Goal: Task Accomplishment & Management: Use online tool/utility

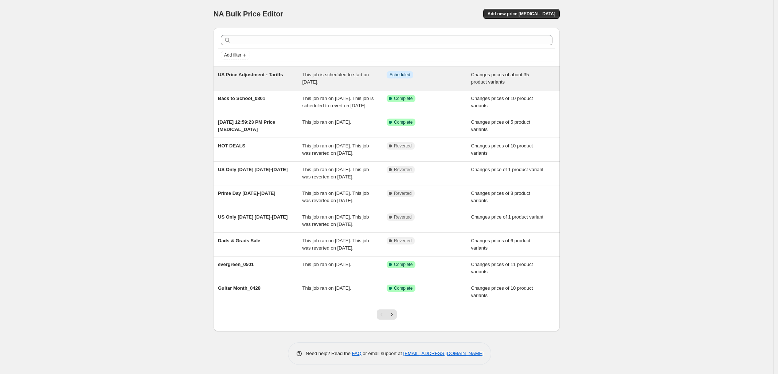
click at [250, 75] on span "US Price Adjustment - Tariffs" at bounding box center [250, 74] width 65 height 5
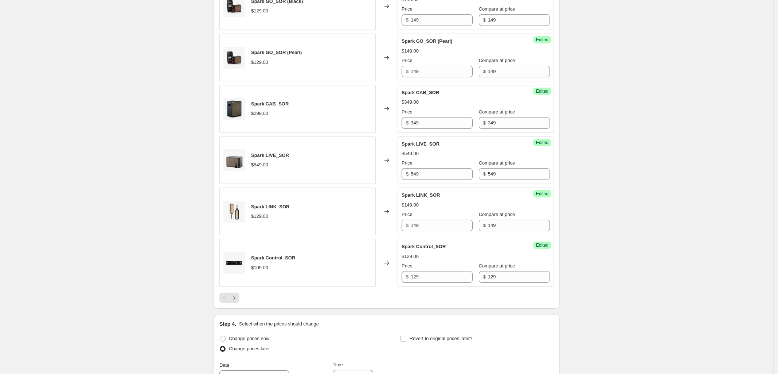
scroll to position [1048, 0]
click at [236, 299] on icon "Next" at bounding box center [235, 297] width 2 height 3
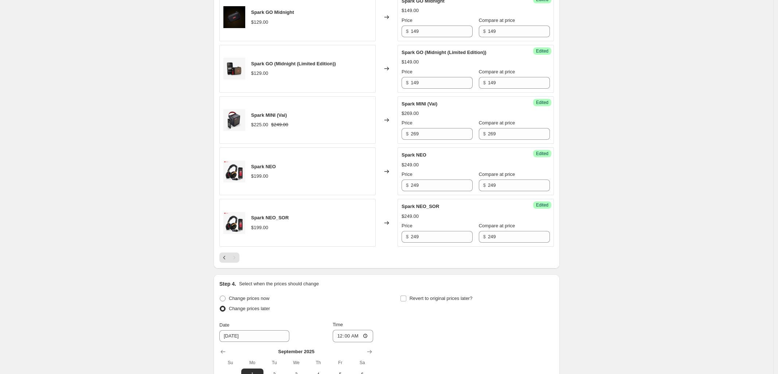
scroll to position [882, 0]
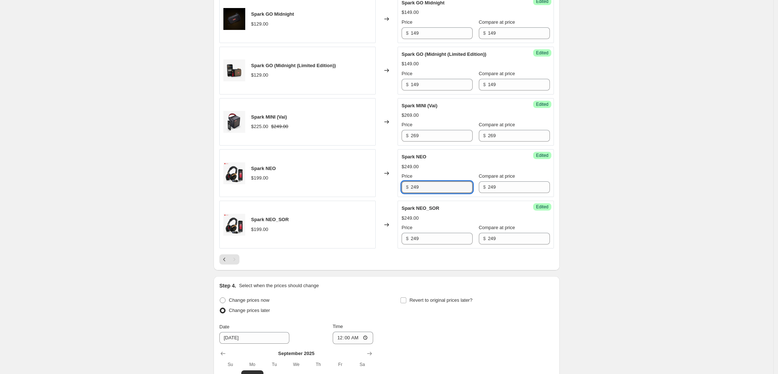
drag, startPoint x: 420, startPoint y: 188, endPoint x: 397, endPoint y: 188, distance: 23.7
click at [397, 188] on div "Spark NEO $199.00 Changed to Success Edited Spark NEO $249.00 Price $ 249 Compa…" at bounding box center [386, 173] width 335 height 48
type input "199"
drag, startPoint x: 432, startPoint y: 237, endPoint x: 378, endPoint y: 237, distance: 53.6
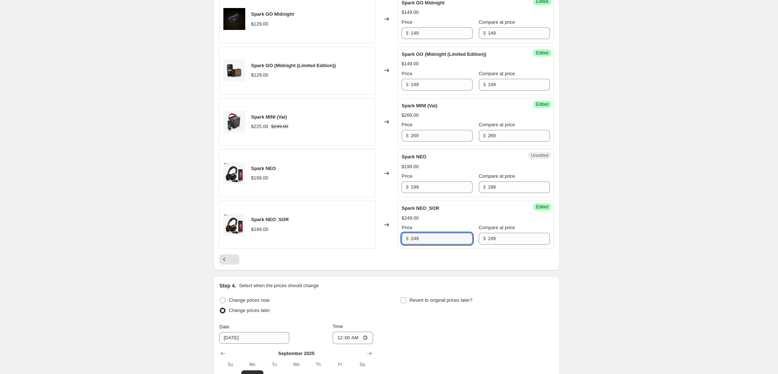
click at [378, 237] on div "Spark NEO_SOR $199.00 Changed to Success Edited Spark NEO_SOR $249.00 Price $ 2…" at bounding box center [386, 225] width 335 height 48
type input "199"
drag, startPoint x: 502, startPoint y: 239, endPoint x: 436, endPoint y: 238, distance: 66.4
click at [437, 239] on div "Price $ 199 Compare at price $ 249" at bounding box center [476, 234] width 148 height 20
type input "199"
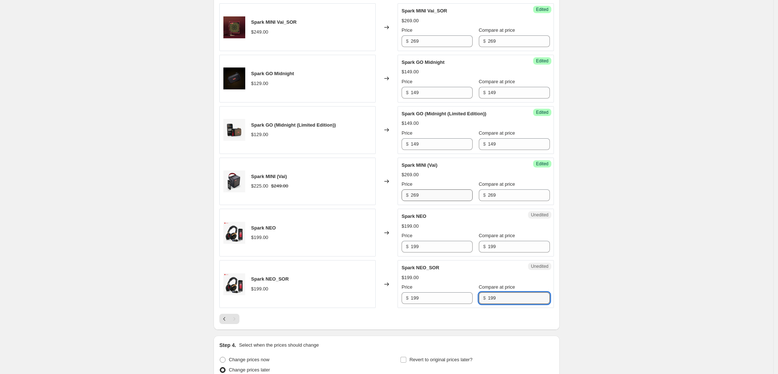
scroll to position [699, 0]
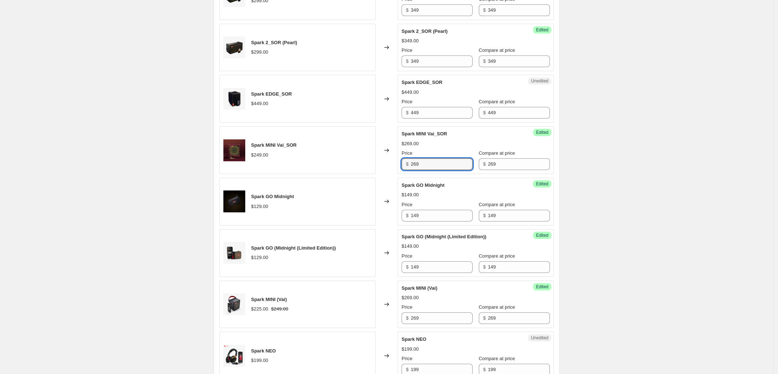
drag, startPoint x: 447, startPoint y: 161, endPoint x: 380, endPoint y: 161, distance: 67.1
click at [380, 161] on div "Spark MINI Vai_SOR $249.00 Changed to Success Edited Spark MINI Vai_SOR $269.00…" at bounding box center [386, 150] width 335 height 48
type input "219"
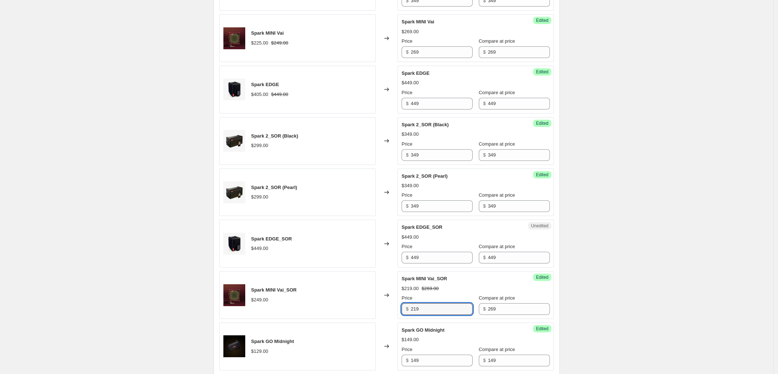
scroll to position [517, 0]
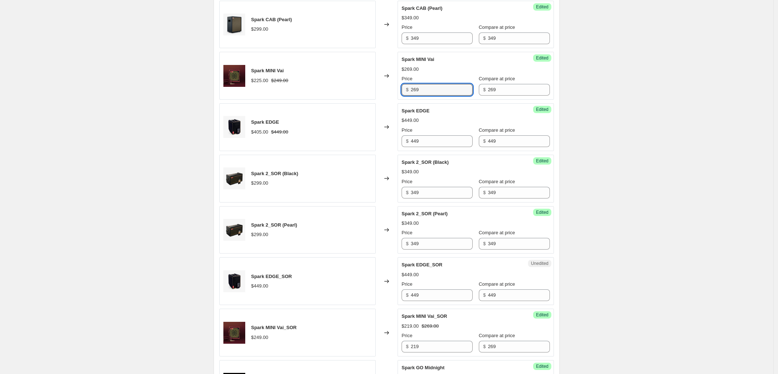
drag, startPoint x: 452, startPoint y: 89, endPoint x: 354, endPoint y: 87, distance: 98.5
click at [355, 86] on div "Spark MINI Vai $225.00 $249.00 Changed to Success Edited Spark MINI Vai $269.00…" at bounding box center [386, 76] width 335 height 48
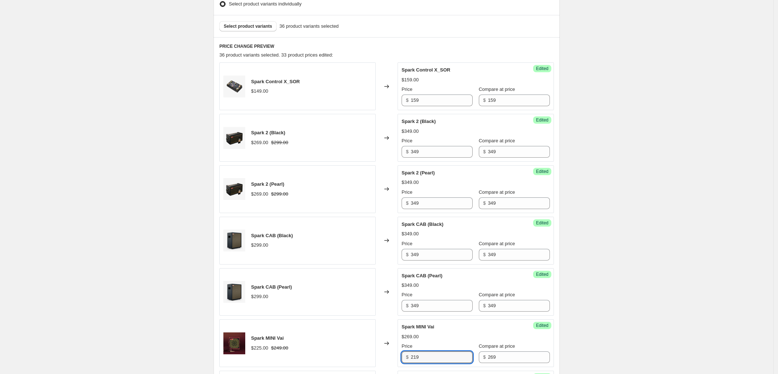
scroll to position [471, 0]
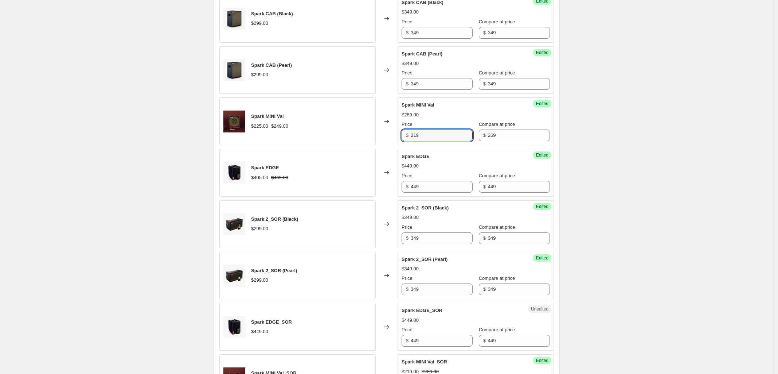
type input "219"
click at [445, 163] on div "$449.00" at bounding box center [476, 165] width 148 height 7
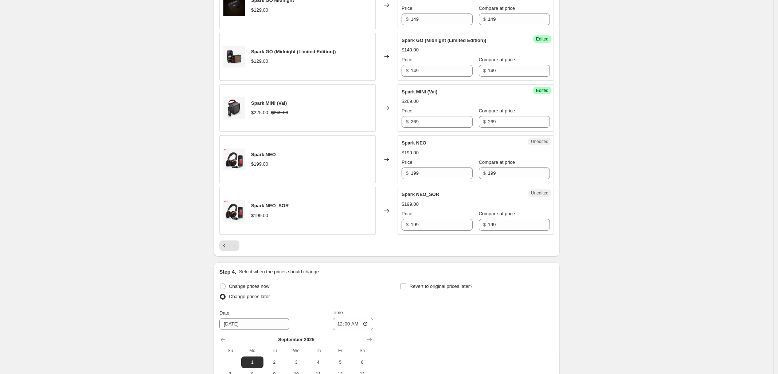
scroll to position [927, 0]
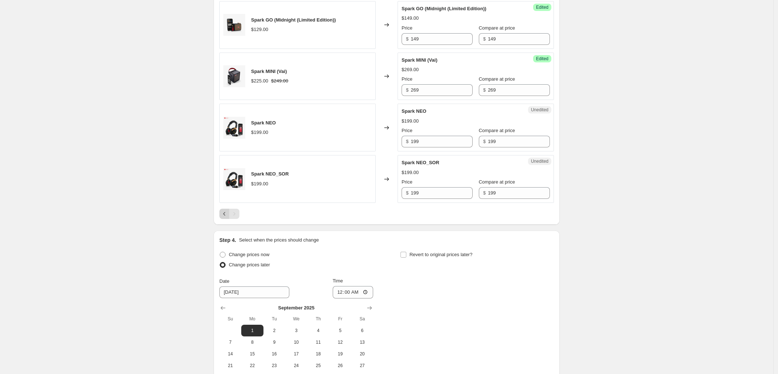
click at [223, 213] on icon "Previous" at bounding box center [224, 213] width 7 height 7
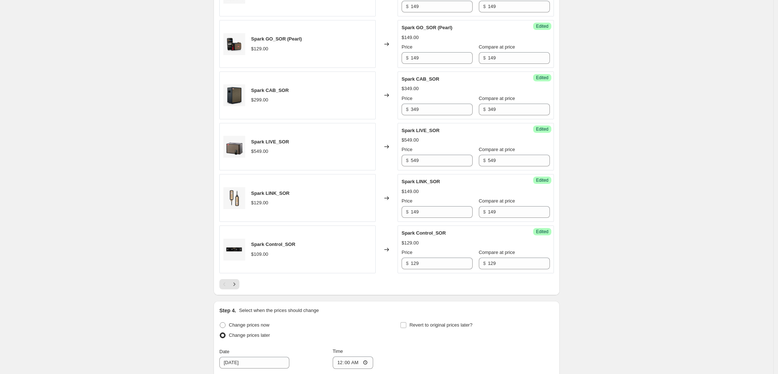
scroll to position [1064, 0]
click at [237, 281] on button "Next" at bounding box center [234, 282] width 10 height 10
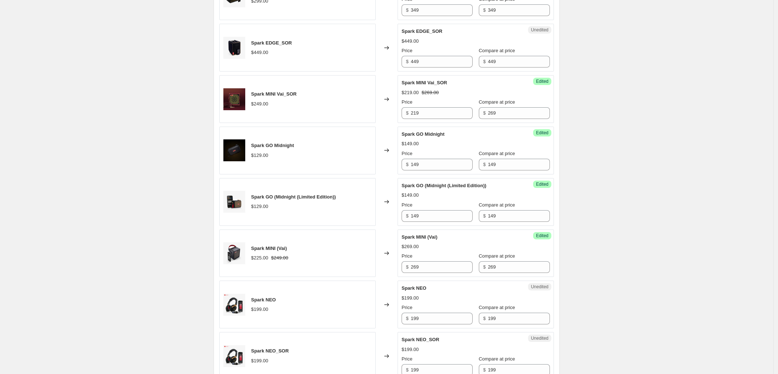
scroll to position [745, 0]
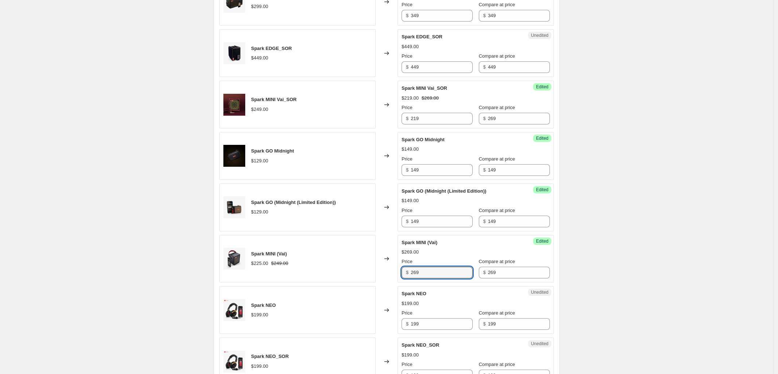
drag, startPoint x: 419, startPoint y: 276, endPoint x: 385, endPoint y: 275, distance: 34.7
click at [385, 274] on div "Spark MINI (Vai) $225.00 $249.00 Changed to Success Edited Spark MINI (Vai) $26…" at bounding box center [386, 259] width 335 height 48
type input "219"
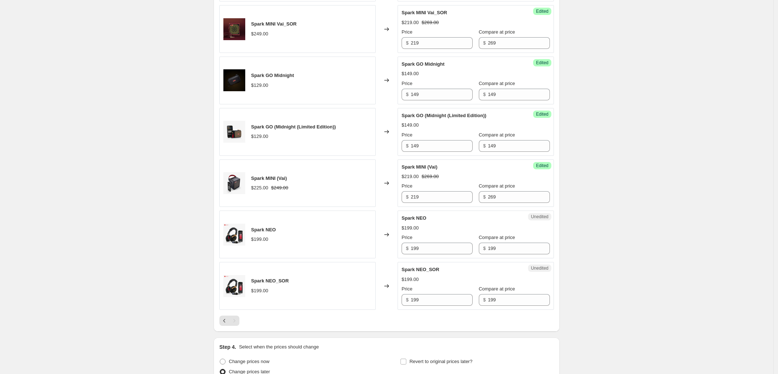
scroll to position [1018, 0]
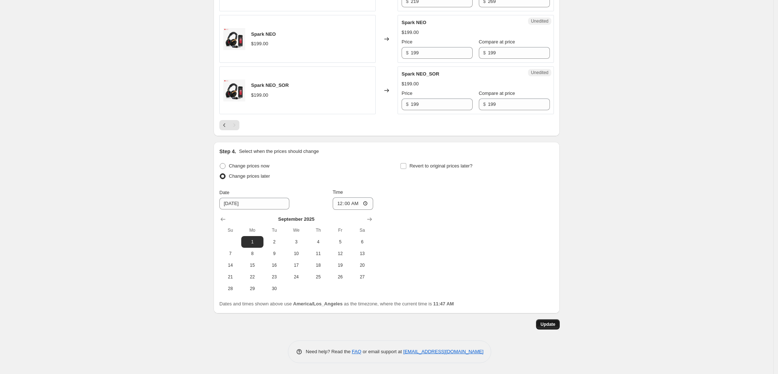
click at [549, 321] on span "Update" at bounding box center [548, 324] width 15 height 6
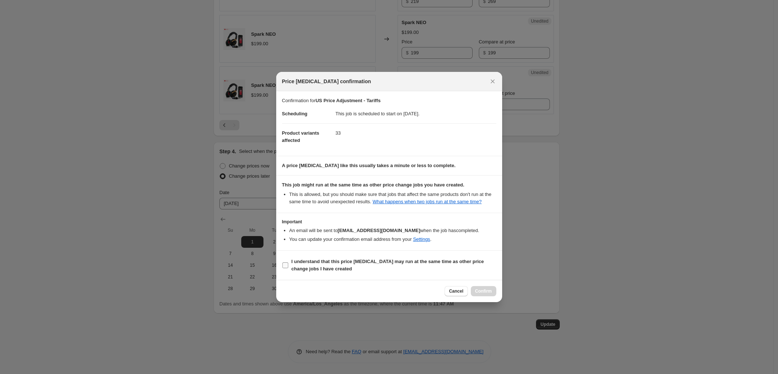
click at [285, 264] on input "I understand that this price [MEDICAL_DATA] may run at the same time as other p…" at bounding box center [286, 265] width 6 height 6
checkbox input "true"
click at [493, 292] on button "Confirm" at bounding box center [484, 291] width 26 height 10
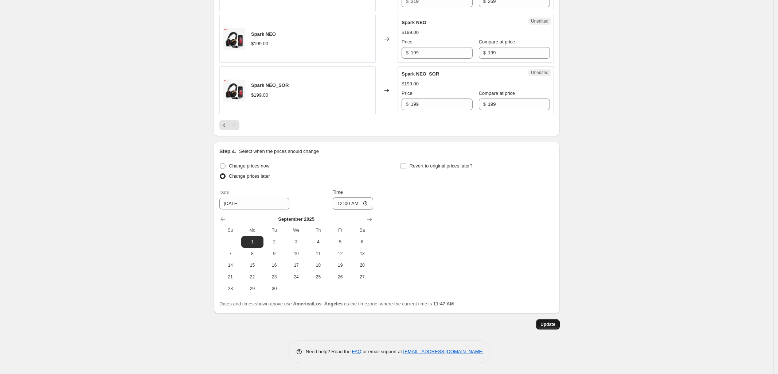
click at [551, 321] on span "Update" at bounding box center [548, 324] width 15 height 6
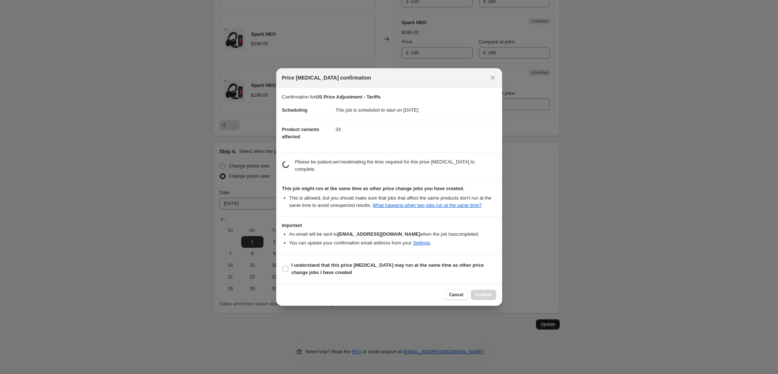
scroll to position [0, 0]
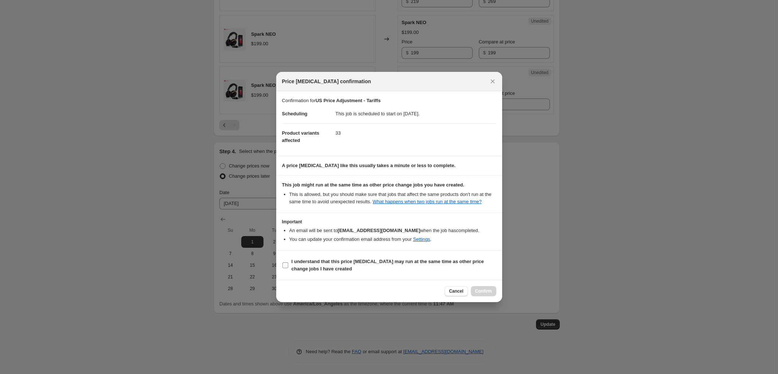
click at [285, 266] on input "I understand that this price [MEDICAL_DATA] may run at the same time as other p…" at bounding box center [286, 265] width 6 height 6
checkbox input "true"
click at [482, 291] on span "Confirm" at bounding box center [483, 291] width 17 height 6
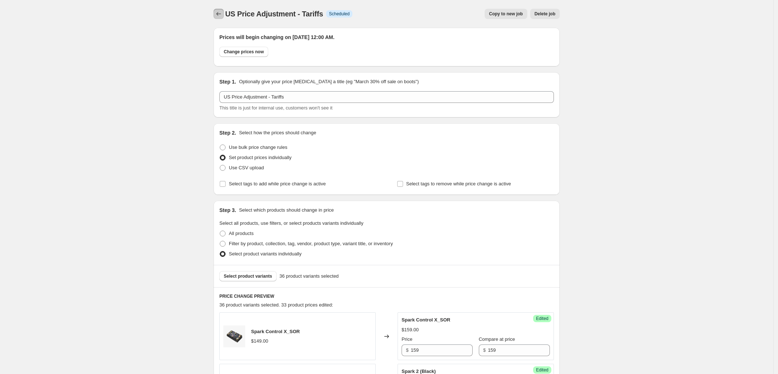
click at [221, 15] on icon "Price change jobs" at bounding box center [218, 13] width 7 height 7
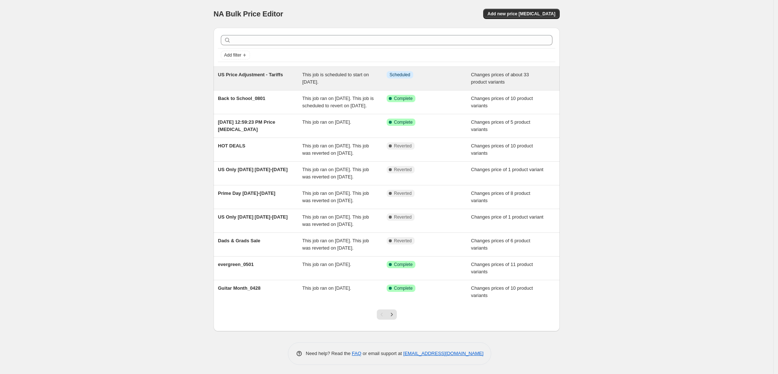
click at [315, 84] on span "This job is scheduled to start on [DATE]." at bounding box center [336, 78] width 67 height 13
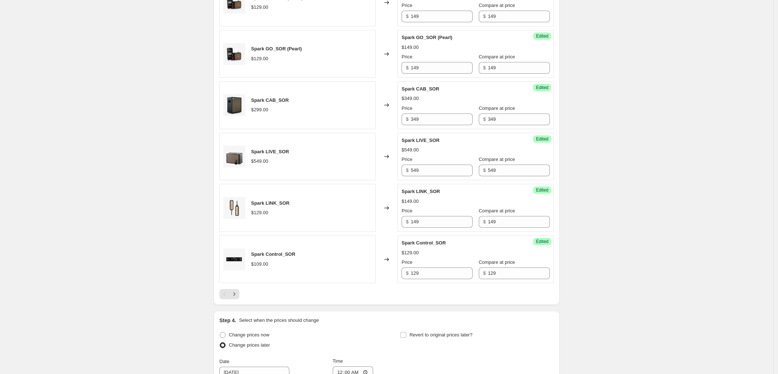
scroll to position [1042, 0]
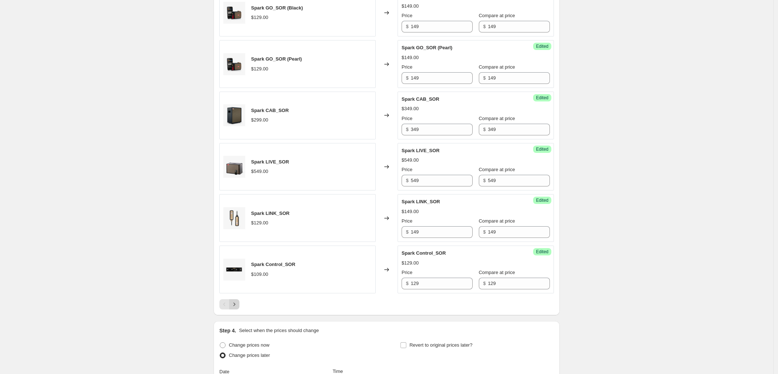
click at [235, 306] on icon "Next" at bounding box center [234, 303] width 7 height 7
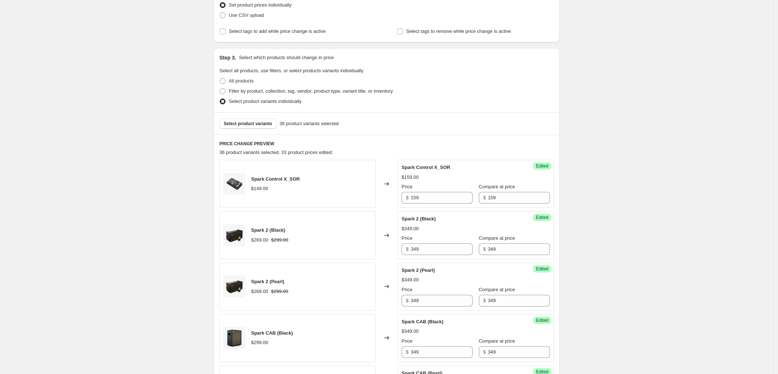
scroll to position [0, 0]
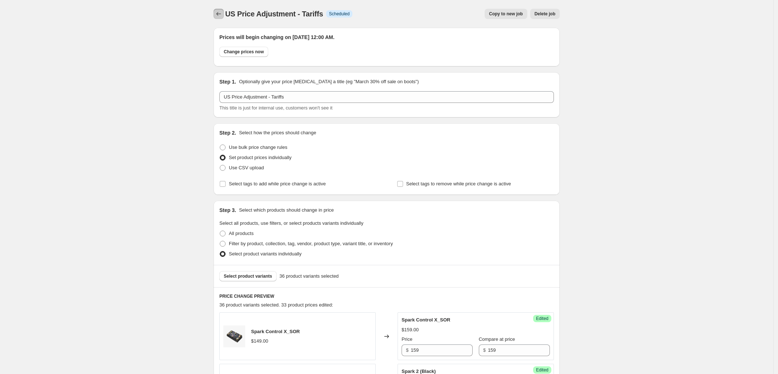
click at [221, 13] on icon "Price change jobs" at bounding box center [218, 13] width 7 height 7
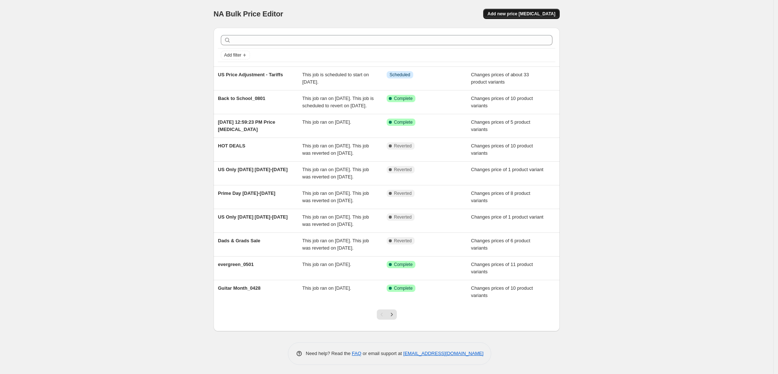
click at [524, 12] on span "Add new price [MEDICAL_DATA]" at bounding box center [522, 14] width 68 height 6
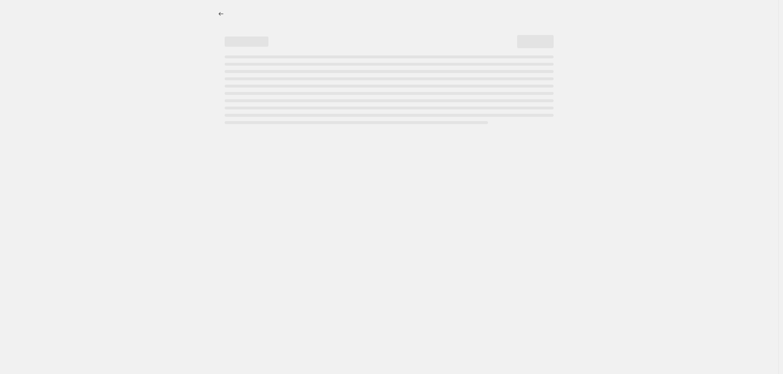
select select "percentage"
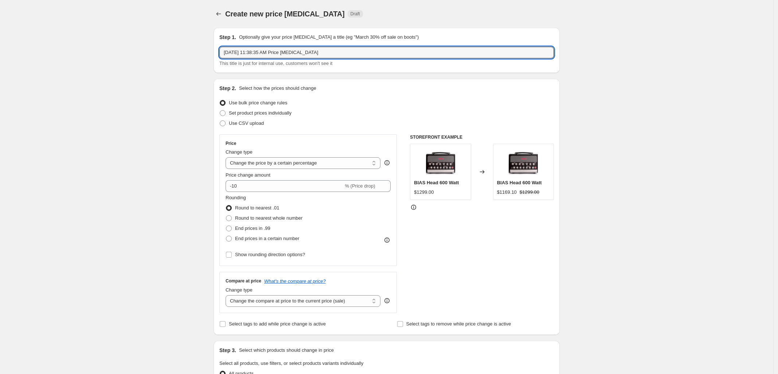
drag, startPoint x: 332, startPoint y: 53, endPoint x: 172, endPoint y: 46, distance: 161.0
click at [173, 46] on div "Create new price [MEDICAL_DATA]. This page is ready Create new price [MEDICAL_D…" at bounding box center [387, 364] width 774 height 729
type input "s"
type input "September - Pumpkin Spice is Back Promo"
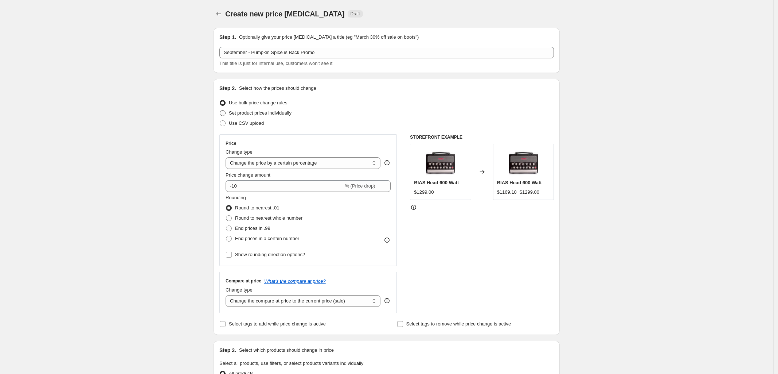
click at [225, 113] on span at bounding box center [223, 113] width 6 height 6
click at [220, 110] on input "Set product prices individually" at bounding box center [220, 110] width 0 height 0
radio input "true"
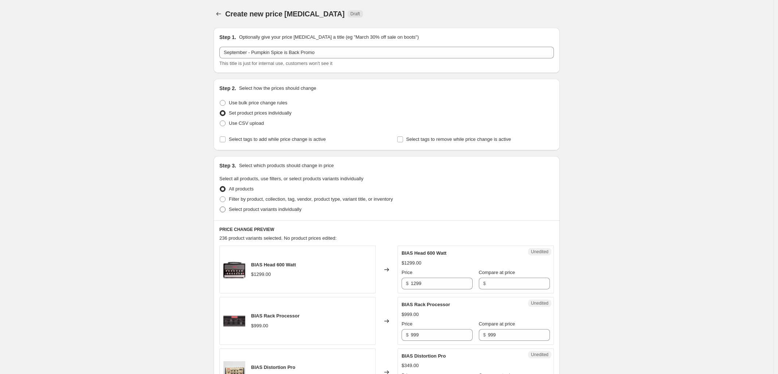
click at [224, 208] on span at bounding box center [223, 209] width 6 height 6
click at [220, 207] on input "Select product variants individually" at bounding box center [220, 206] width 0 height 0
radio input "true"
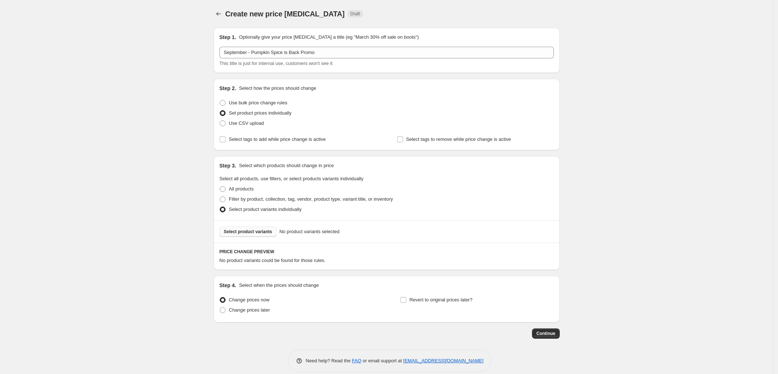
click at [250, 233] on span "Select product variants" at bounding box center [248, 232] width 48 height 6
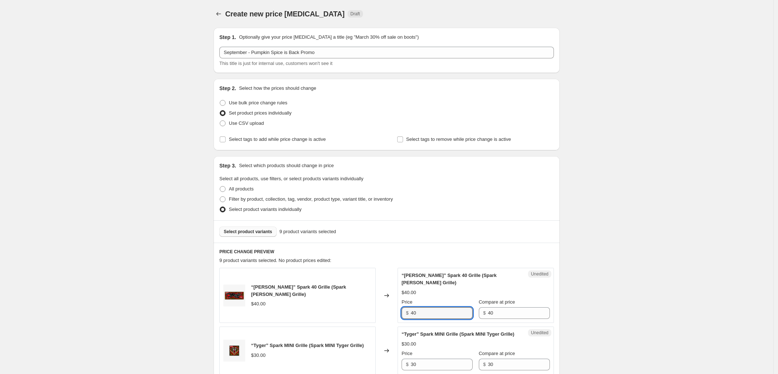
drag, startPoint x: 425, startPoint y: 308, endPoint x: 395, endPoint y: 306, distance: 30.0
click at [395, 305] on div "“[PERSON_NAME]” Spark 40 Grille (Spark [PERSON_NAME] Grille) $40.00 Changed to …" at bounding box center [386, 295] width 335 height 55
type input "36"
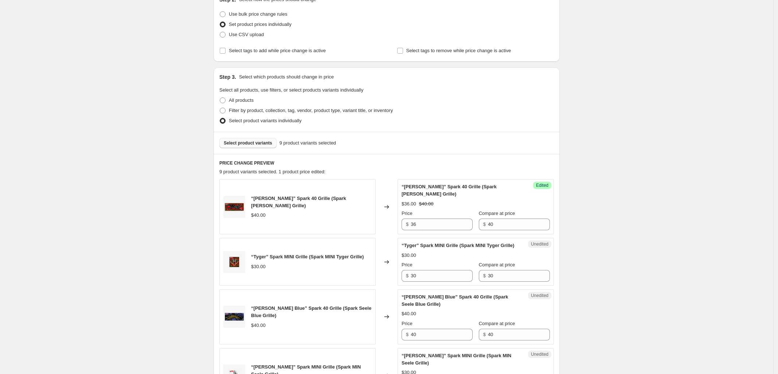
scroll to position [91, 0]
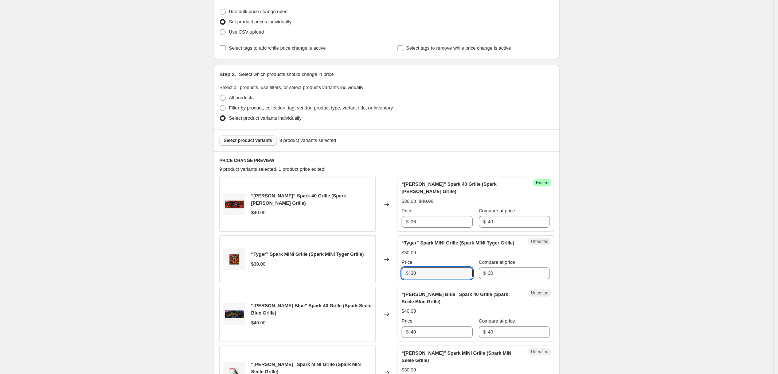
drag, startPoint x: 447, startPoint y: 270, endPoint x: 372, endPoint y: 272, distance: 75.1
click at [372, 272] on div "“Tyger” Spark MINI Grille (Spark MINI Tyger Grille) $30.00 Changed to Unedited …" at bounding box center [386, 259] width 335 height 48
type input "27"
drag, startPoint x: 416, startPoint y: 332, endPoint x: 328, endPoint y: 332, distance: 87.9
click at [332, 332] on div "“[PERSON_NAME] Blue” Spark 40 Grille (Spark Seele Blue Grille) $40.00 Changed t…" at bounding box center [386, 314] width 335 height 55
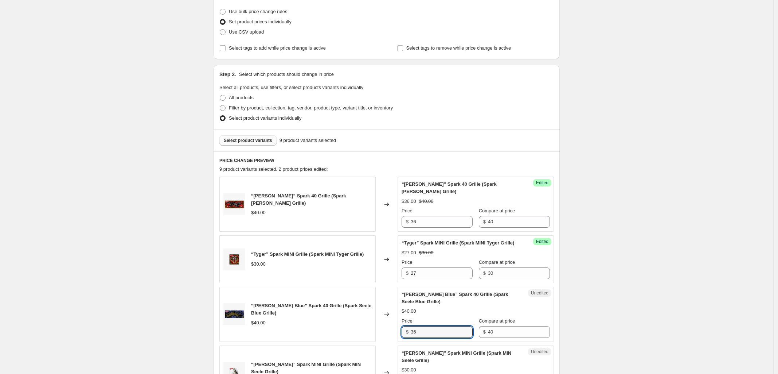
type input "36"
click at [646, 300] on div "Create new price [MEDICAL_DATA]. This page is ready Create new price [MEDICAL_D…" at bounding box center [387, 357] width 774 height 897
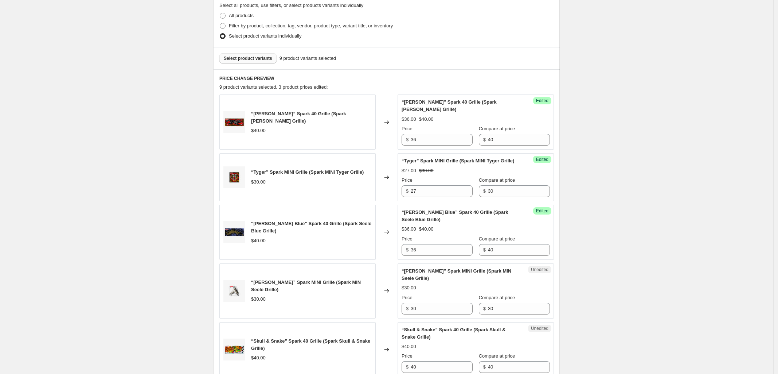
scroll to position [182, 0]
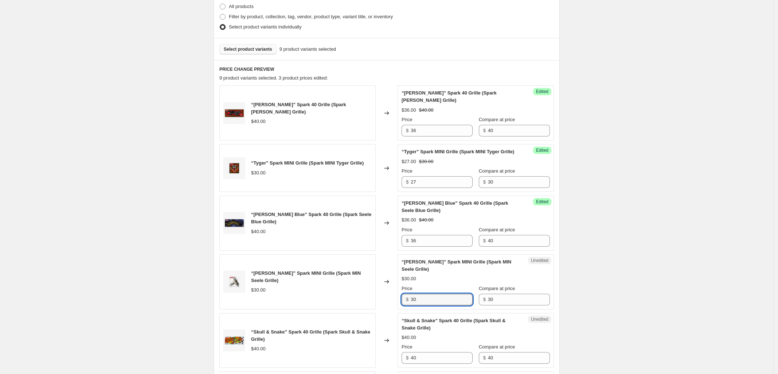
drag, startPoint x: 431, startPoint y: 297, endPoint x: 369, endPoint y: 298, distance: 62.7
click at [375, 298] on div "“[PERSON_NAME]” Spark MINI Grille (Spark MIN Seele Grille) $30.00 Changed to Un…" at bounding box center [386, 281] width 335 height 55
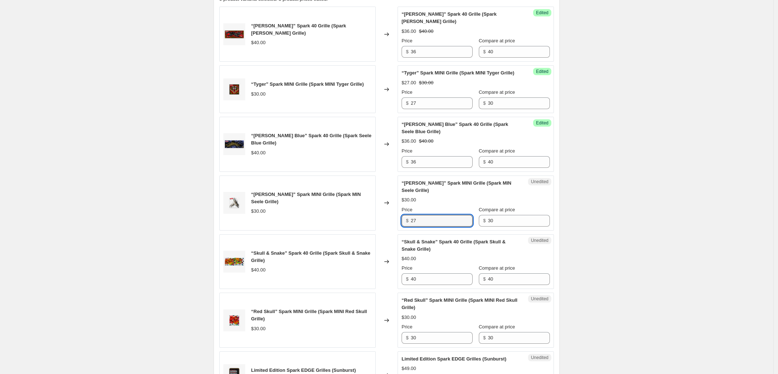
scroll to position [273, 0]
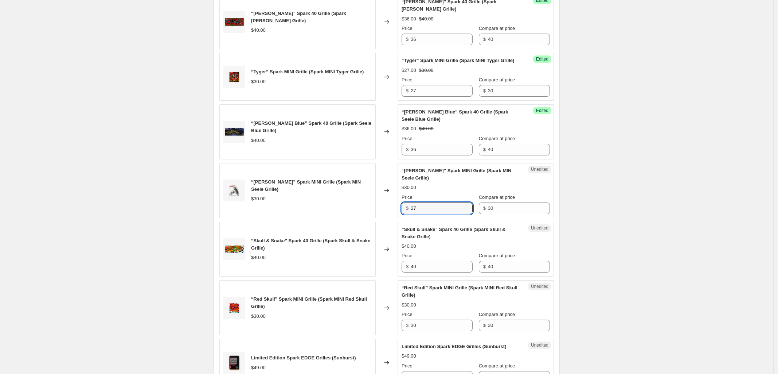
type input "27"
drag, startPoint x: 397, startPoint y: 267, endPoint x: 331, endPoint y: 268, distance: 66.7
click at [355, 267] on div "“Skull & Snake” Spark 40 Grille (Spark Skull & Snake Grille) $40.00 Changed to …" at bounding box center [386, 249] width 335 height 55
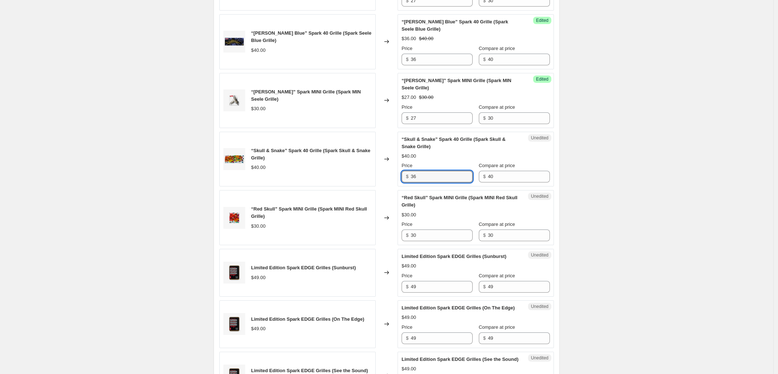
scroll to position [365, 0]
type input "36"
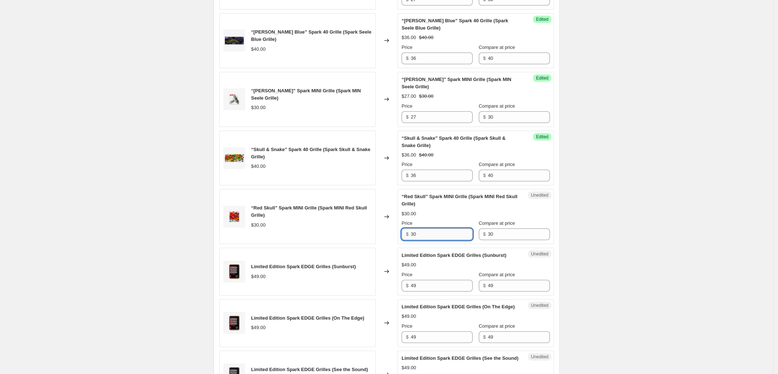
drag, startPoint x: 446, startPoint y: 234, endPoint x: 427, endPoint y: 234, distance: 18.6
click at [427, 234] on input "30" at bounding box center [442, 234] width 62 height 12
drag, startPoint x: 432, startPoint y: 235, endPoint x: 327, endPoint y: 234, distance: 105.7
click at [327, 234] on div "“Red Skull” Spark MINI Grille (Spark MINI Red Skull Grille) $30.00 Changed to U…" at bounding box center [386, 216] width 335 height 55
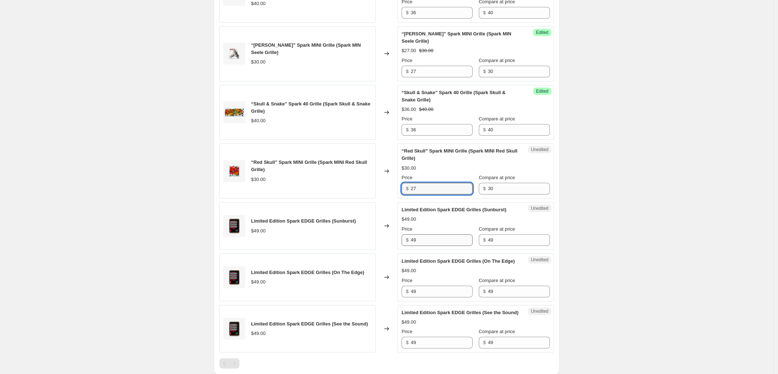
type input "27"
drag, startPoint x: 441, startPoint y: 239, endPoint x: 319, endPoint y: 239, distance: 122.1
click at [322, 239] on div "Limited Edition Spark EDGE Grilles (Sunburst) $49.00 Changed to Unedited Limite…" at bounding box center [386, 226] width 335 height 48
type input "44"
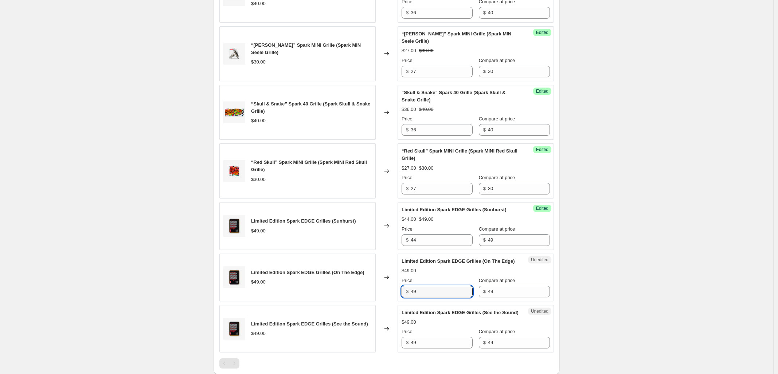
drag, startPoint x: 427, startPoint y: 299, endPoint x: 381, endPoint y: 298, distance: 45.2
click at [380, 299] on div "Limited Edition Spark EDGE Grilles (On The Edge) $49.00 Changed to Unedited Lim…" at bounding box center [386, 277] width 335 height 48
type input "44"
click at [616, 283] on div "Create new price [MEDICAL_DATA]. This page is ready Create new price [MEDICAL_D…" at bounding box center [387, 38] width 774 height 897
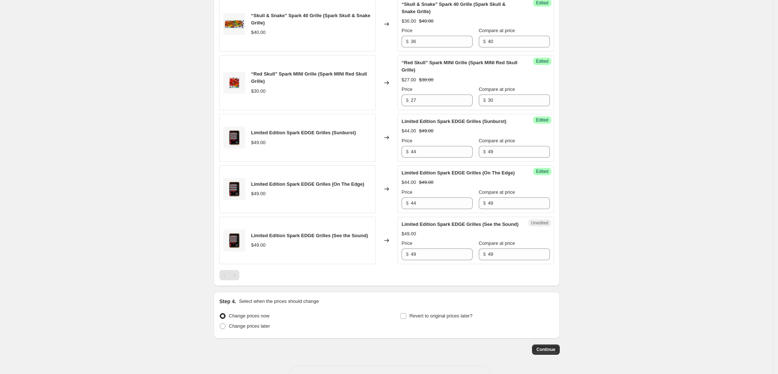
scroll to position [501, 0]
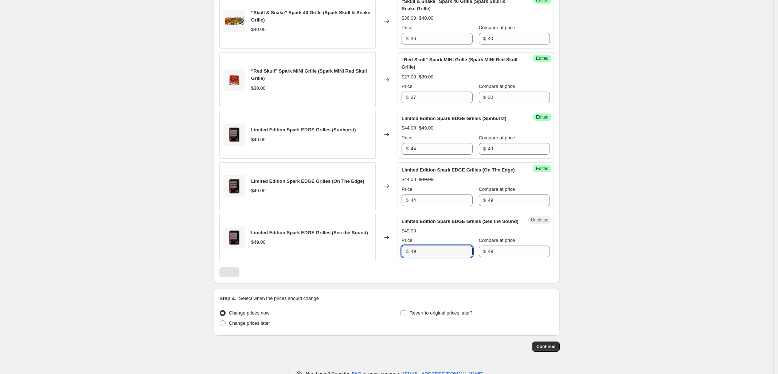
drag, startPoint x: 429, startPoint y: 269, endPoint x: 345, endPoint y: 269, distance: 83.5
click at [351, 261] on div "Limited Edition Spark EDGE Grilles (See the Sound) $49.00 Changed to Unedited L…" at bounding box center [386, 238] width 335 height 48
click at [423, 257] on input "4" at bounding box center [442, 251] width 62 height 12
type input "44"
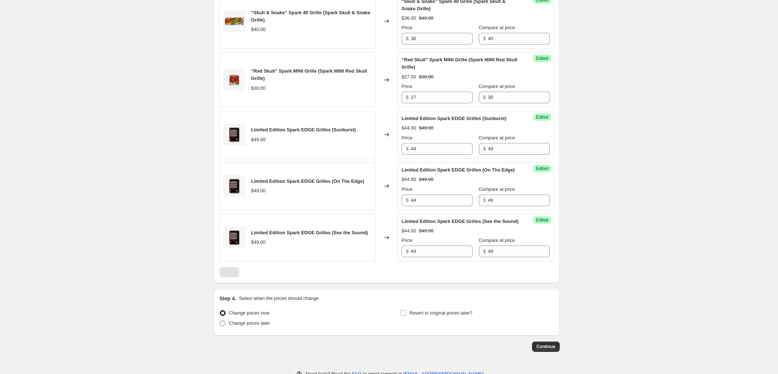
click at [226, 326] on span at bounding box center [222, 323] width 7 height 7
click at [220, 320] on input "Change prices later" at bounding box center [220, 320] width 0 height 0
radio input "true"
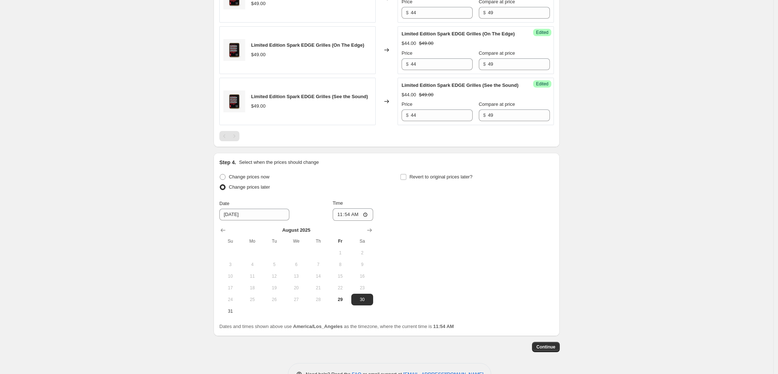
scroll to position [638, 0]
click at [264, 219] on input "[DATE]" at bounding box center [254, 214] width 70 height 12
click at [373, 233] on icon "Show next month, September 2025" at bounding box center [369, 229] width 7 height 7
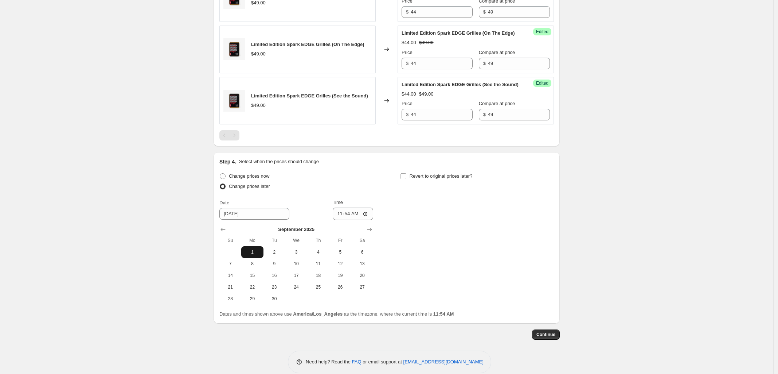
click at [256, 255] on span "1" at bounding box center [252, 252] width 16 height 6
type input "[DATE]"
click at [369, 220] on input "11:54" at bounding box center [353, 213] width 41 height 12
type input "00:05"
click at [219, 244] on div "[DATE] Su Mo Tu We Th Fr Sa 1 2 3 4 5 6 7 8 9 10 11 12 13 14 15 16 17 18 19 20 …" at bounding box center [294, 262] width 160 height 85
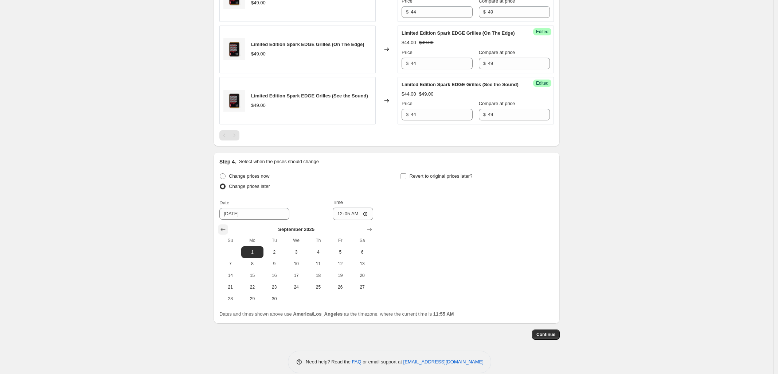
click at [226, 232] on icon "Show previous month, August 2025" at bounding box center [223, 230] width 5 height 4
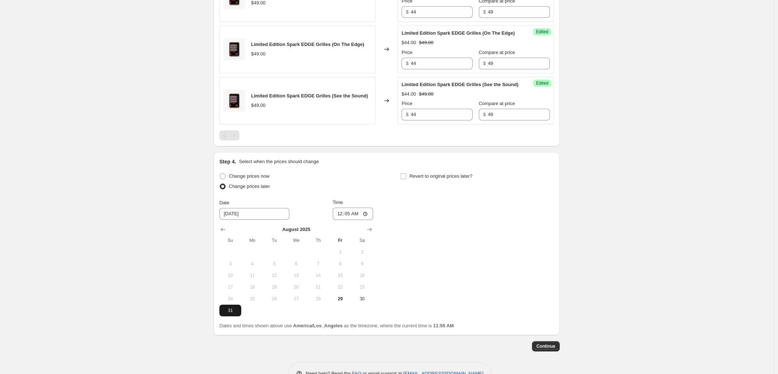
click at [234, 313] on span "31" at bounding box center [230, 310] width 16 height 6
type input "[DATE]"
click at [367, 220] on input "00:05" at bounding box center [353, 213] width 41 height 12
type input "23:55"
click at [497, 290] on div "Change prices now Change prices later Date [DATE] Time 23:55 [DATE] Su Mo Tu We…" at bounding box center [386, 243] width 335 height 145
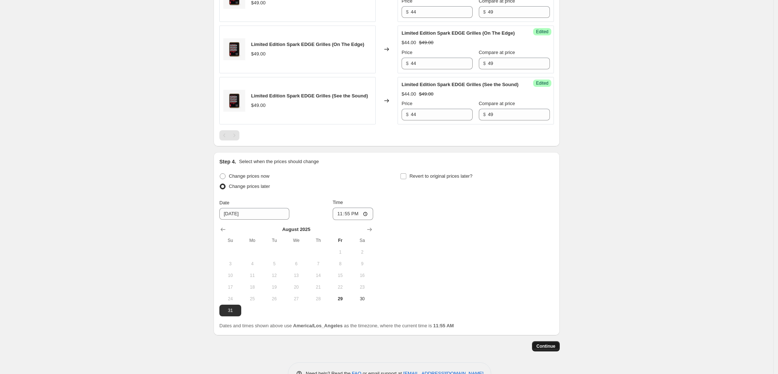
click at [555, 349] on span "Continue" at bounding box center [546, 346] width 19 height 6
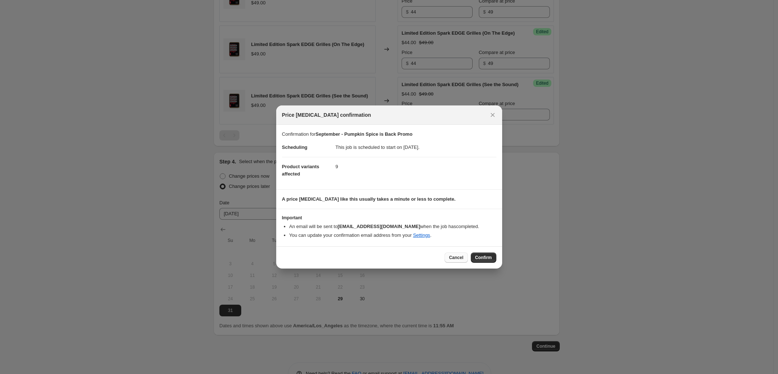
click at [459, 255] on span "Cancel" at bounding box center [456, 257] width 14 height 6
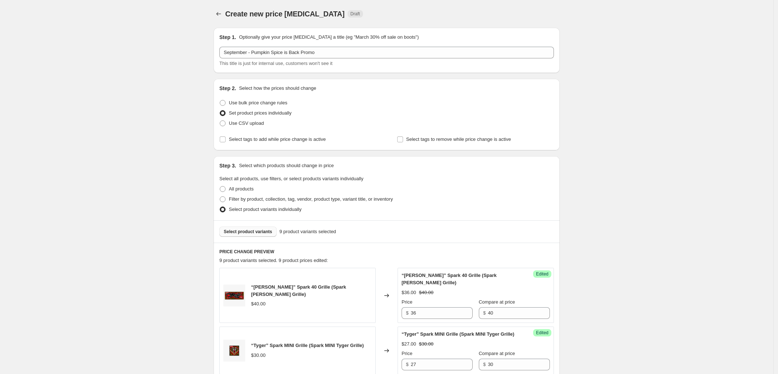
scroll to position [638, 0]
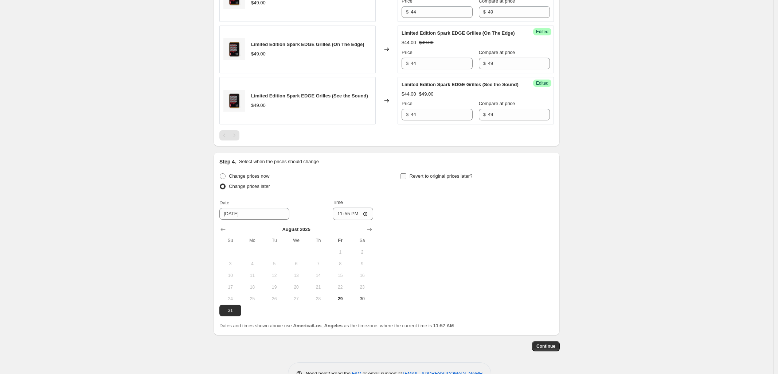
click at [406, 179] on input "Revert to original prices later?" at bounding box center [404, 176] width 6 height 6
checkbox input "true"
click at [462, 304] on button "30" at bounding box center [455, 299] width 22 height 12
type input "[DATE]"
click at [530, 220] on input "11:57" at bounding box center [533, 213] width 41 height 12
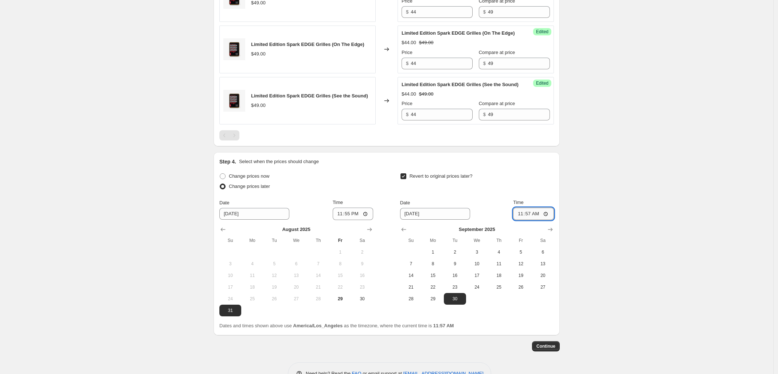
click at [537, 220] on input "11:57" at bounding box center [533, 213] width 41 height 12
click at [547, 220] on input "11:57" at bounding box center [533, 213] width 41 height 12
type input "23:59"
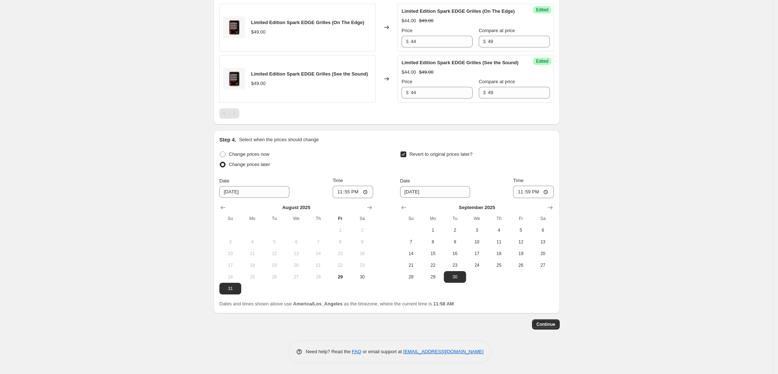
scroll to position [676, 0]
click at [545, 327] on button "Continue" at bounding box center [546, 324] width 28 height 10
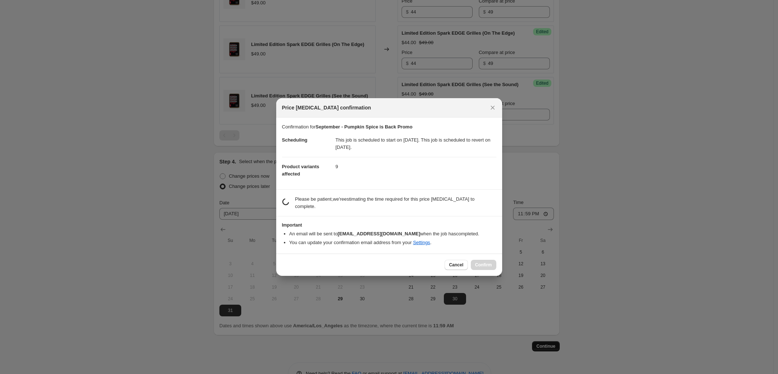
scroll to position [0, 0]
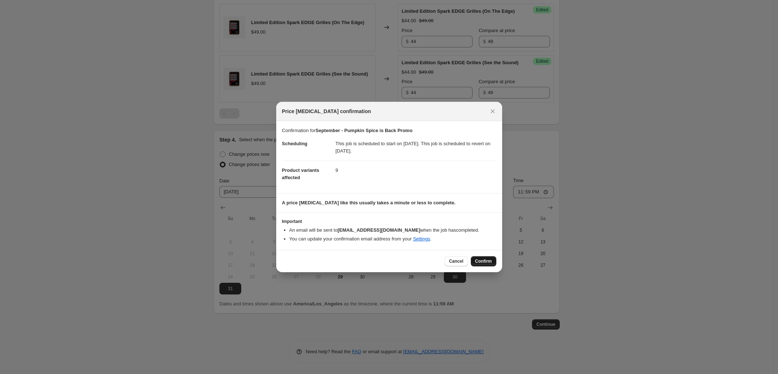
click at [485, 260] on span "Confirm" at bounding box center [483, 261] width 17 height 6
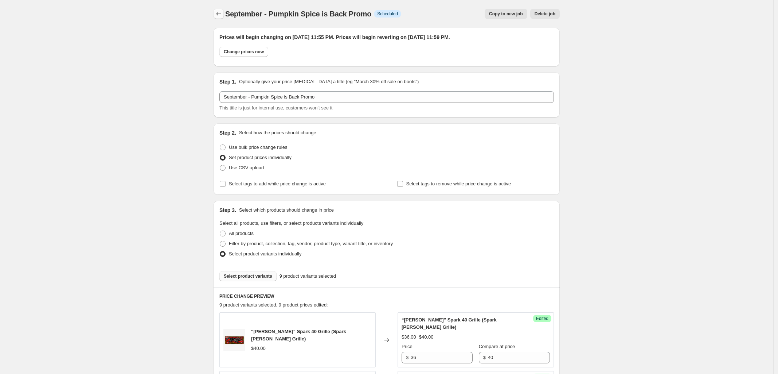
click at [219, 11] on icon "Price change jobs" at bounding box center [218, 13] width 7 height 7
